Goal: Task Accomplishment & Management: Manage account settings

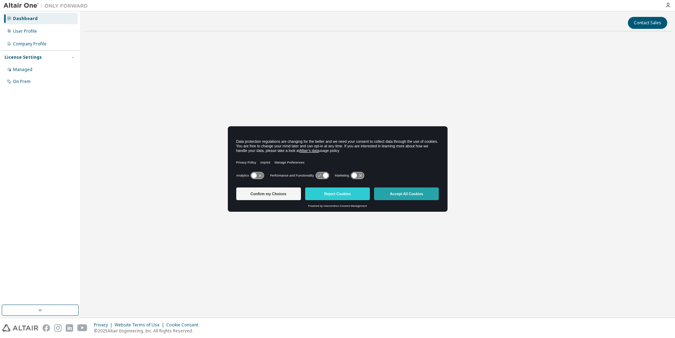
click at [393, 195] on button "Accept All Cookies" at bounding box center [406, 194] width 65 height 13
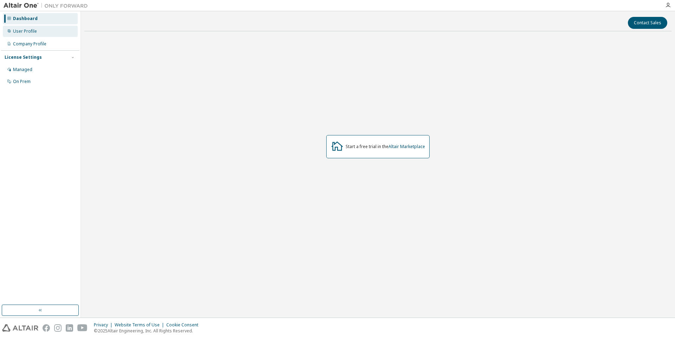
click at [37, 31] on div "User Profile" at bounding box center [40, 31] width 75 height 11
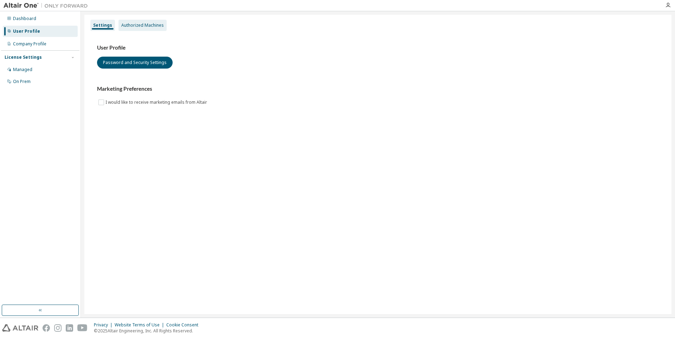
click at [142, 22] on div "Authorized Machines" at bounding box center [143, 25] width 48 height 11
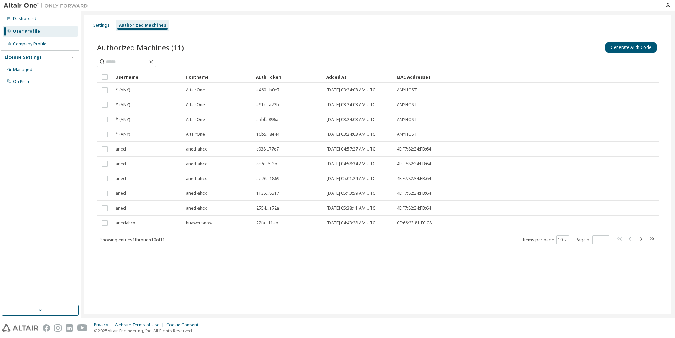
click at [364, 63] on div at bounding box center [378, 62] width 562 height 11
click at [647, 46] on button "Generate Auth Code" at bounding box center [631, 48] width 53 height 12
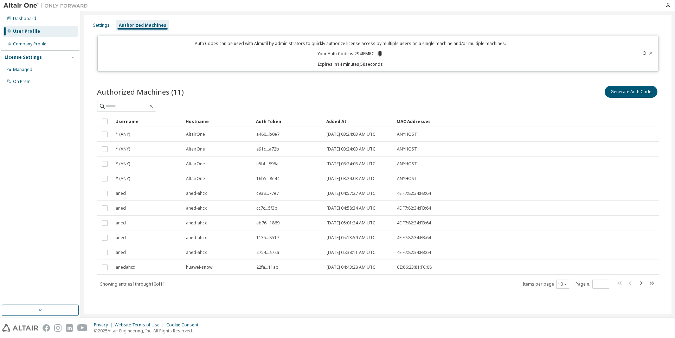
click at [382, 55] on icon at bounding box center [380, 54] width 6 height 6
click at [380, 54] on icon at bounding box center [380, 53] width 4 height 5
click at [382, 52] on icon at bounding box center [380, 53] width 4 height 5
click at [458, 66] on p "Expires in 12 minutes, 21 seconds" at bounding box center [350, 64] width 497 height 6
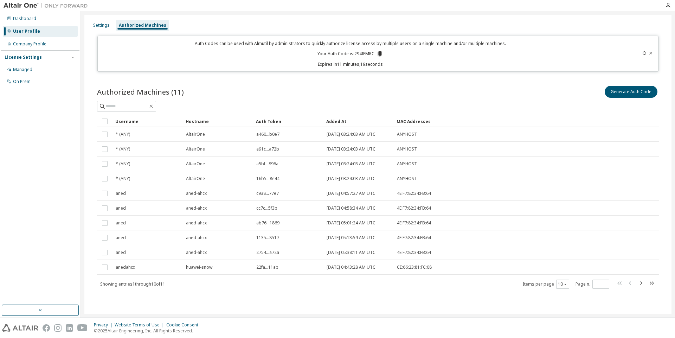
click at [29, 118] on div "Dashboard User Profile Company Profile License Settings Managed On Prem" at bounding box center [40, 158] width 78 height 292
